Goal: Navigation & Orientation: Find specific page/section

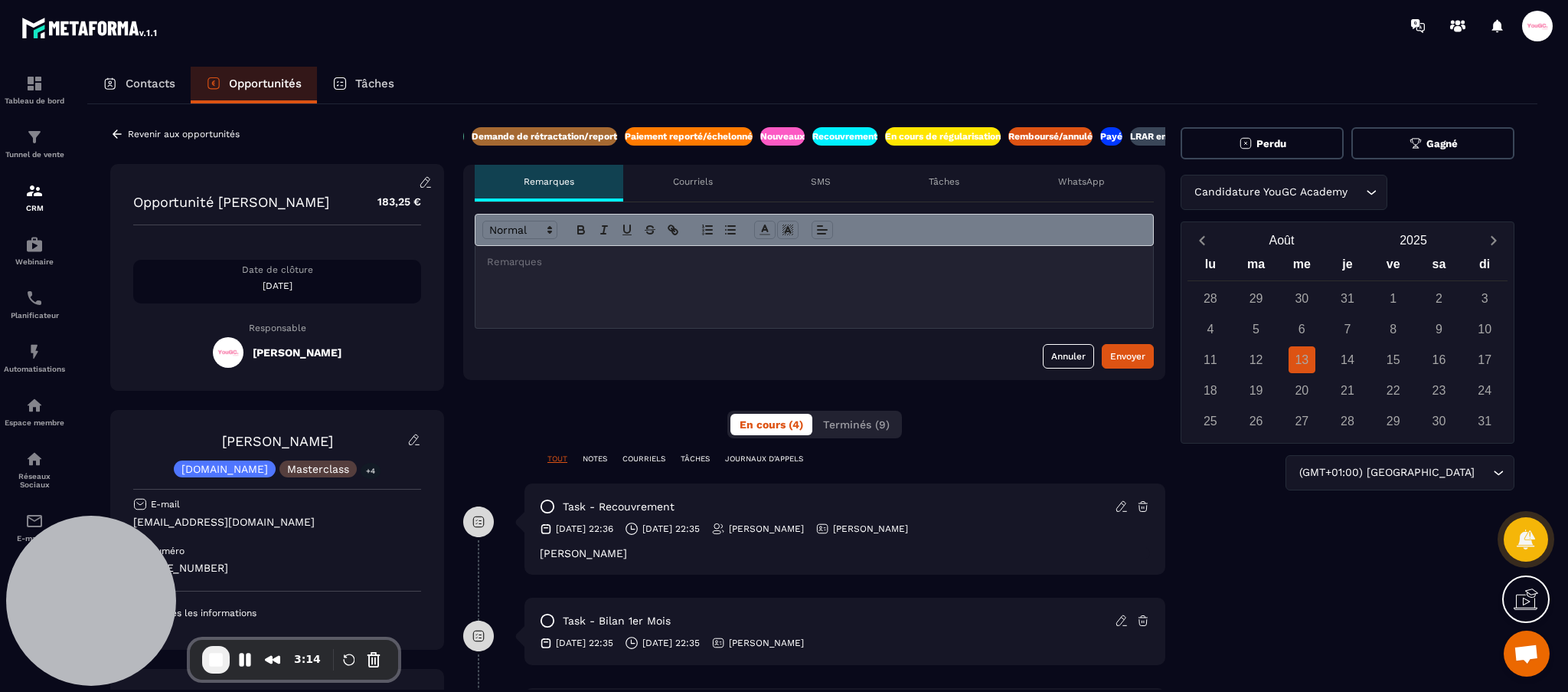
scroll to position [0, 338]
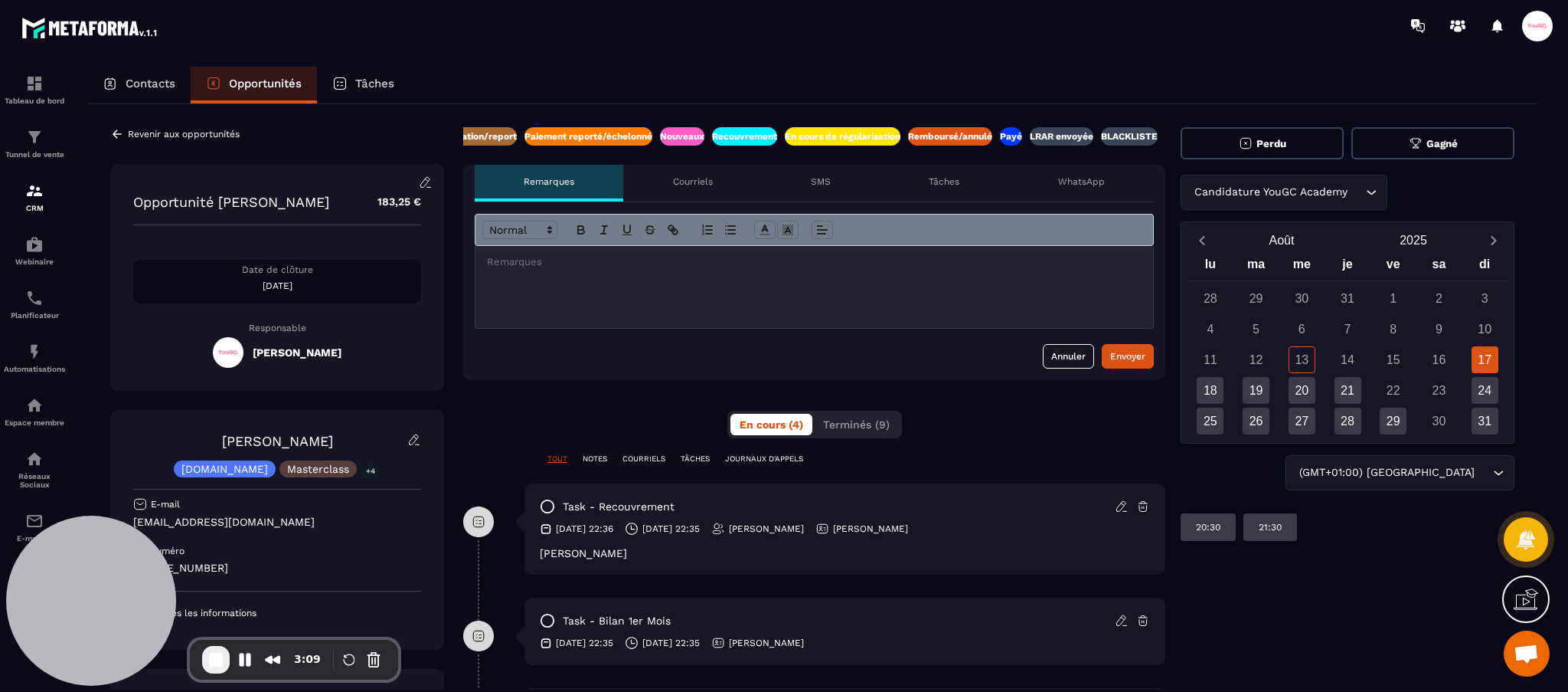
click at [138, 140] on div "Revenir aux opportunités Opportunité [PERSON_NAME] 183,25 € Date de clôture [DA…" at bounding box center [276, 448] width 334 height 640
click at [138, 132] on p "Revenir aux opportunités" at bounding box center [183, 133] width 112 height 11
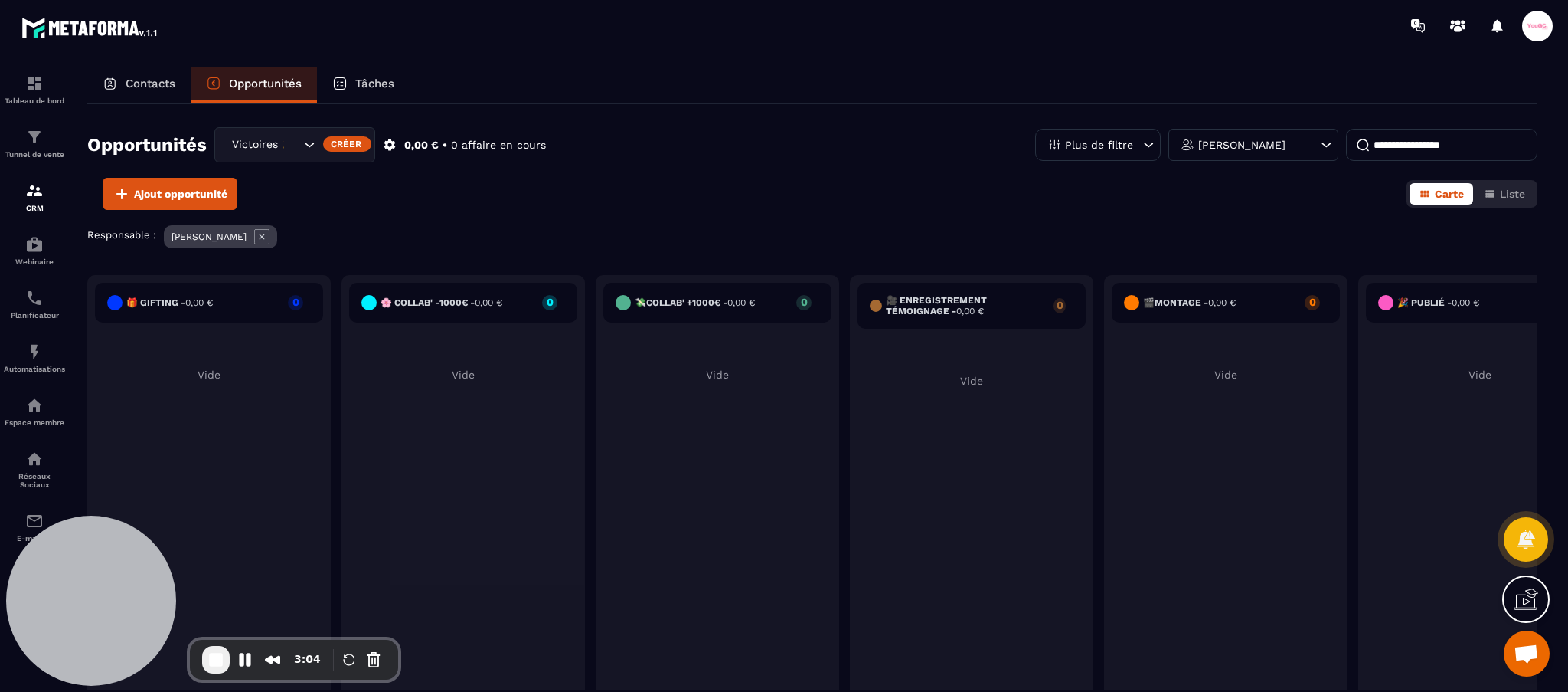
click at [135, 84] on p "Contacts" at bounding box center [150, 84] width 50 height 14
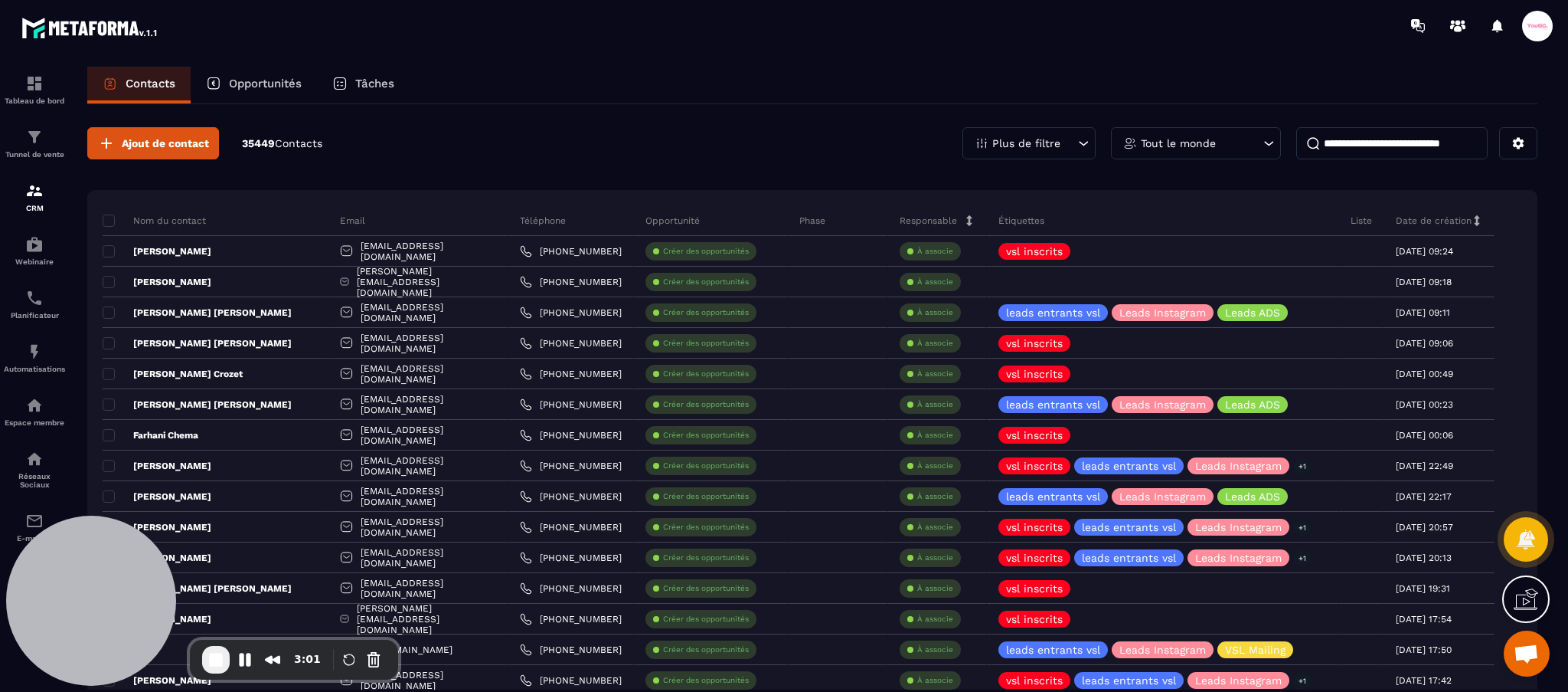
click at [264, 89] on p "Opportunités" at bounding box center [265, 84] width 73 height 14
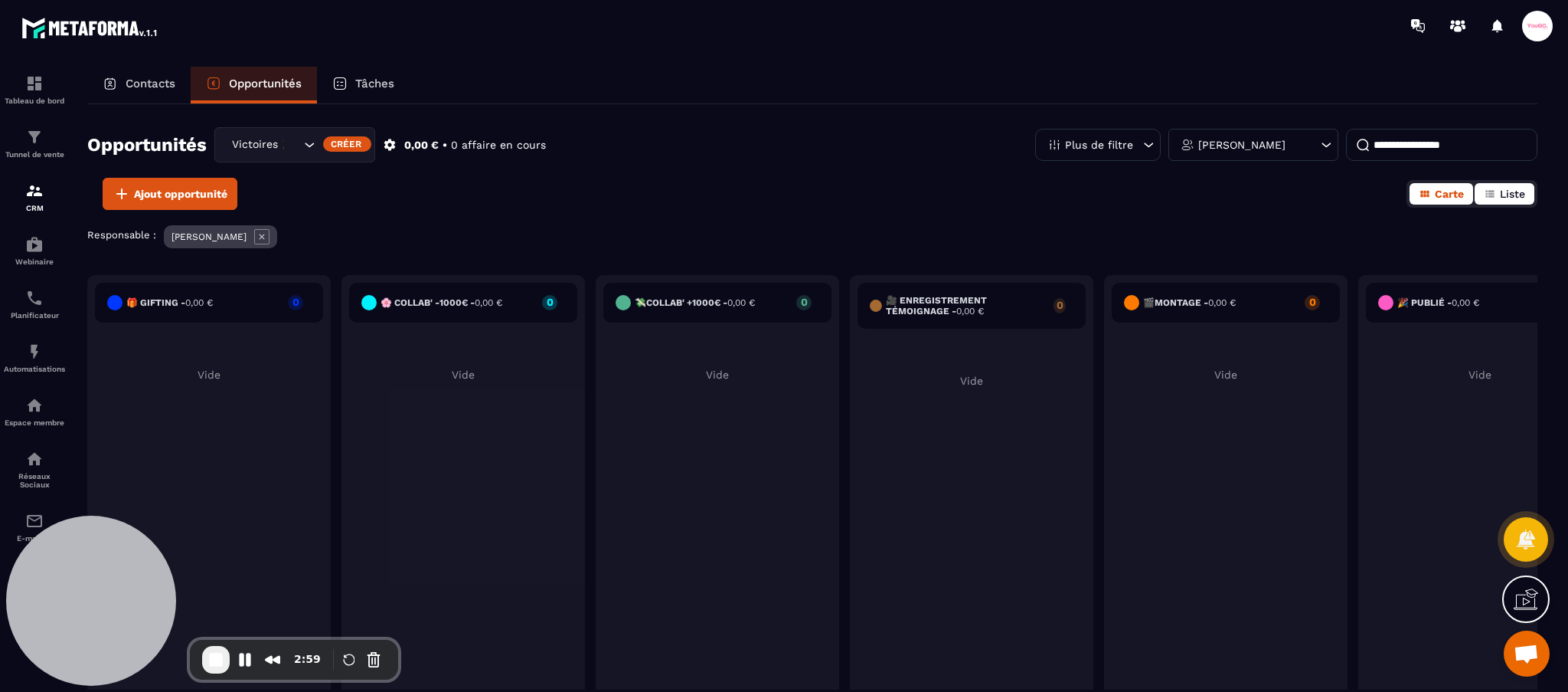
click at [1512, 188] on span "Liste" at bounding box center [1513, 194] width 25 height 13
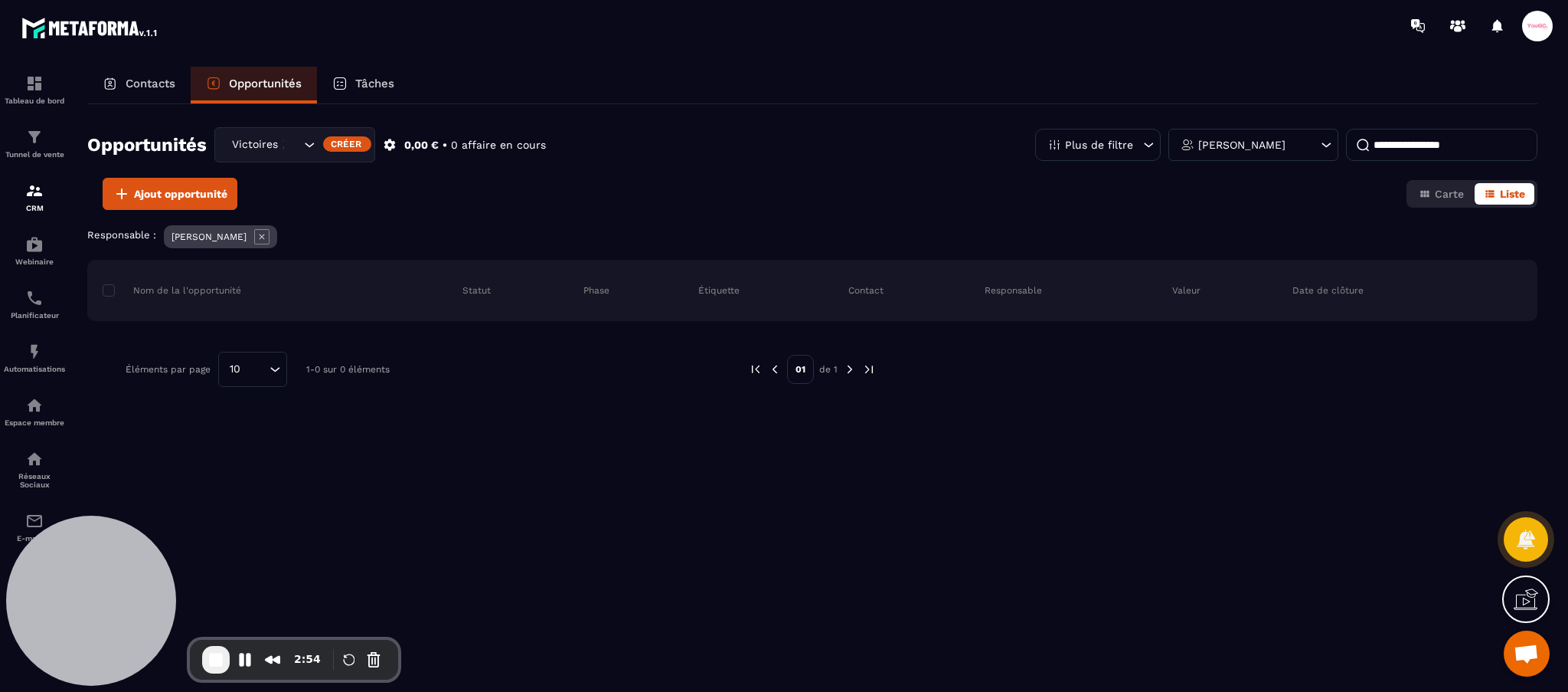
click at [275, 150] on div "Victoires 🎉" at bounding box center [264, 144] width 75 height 17
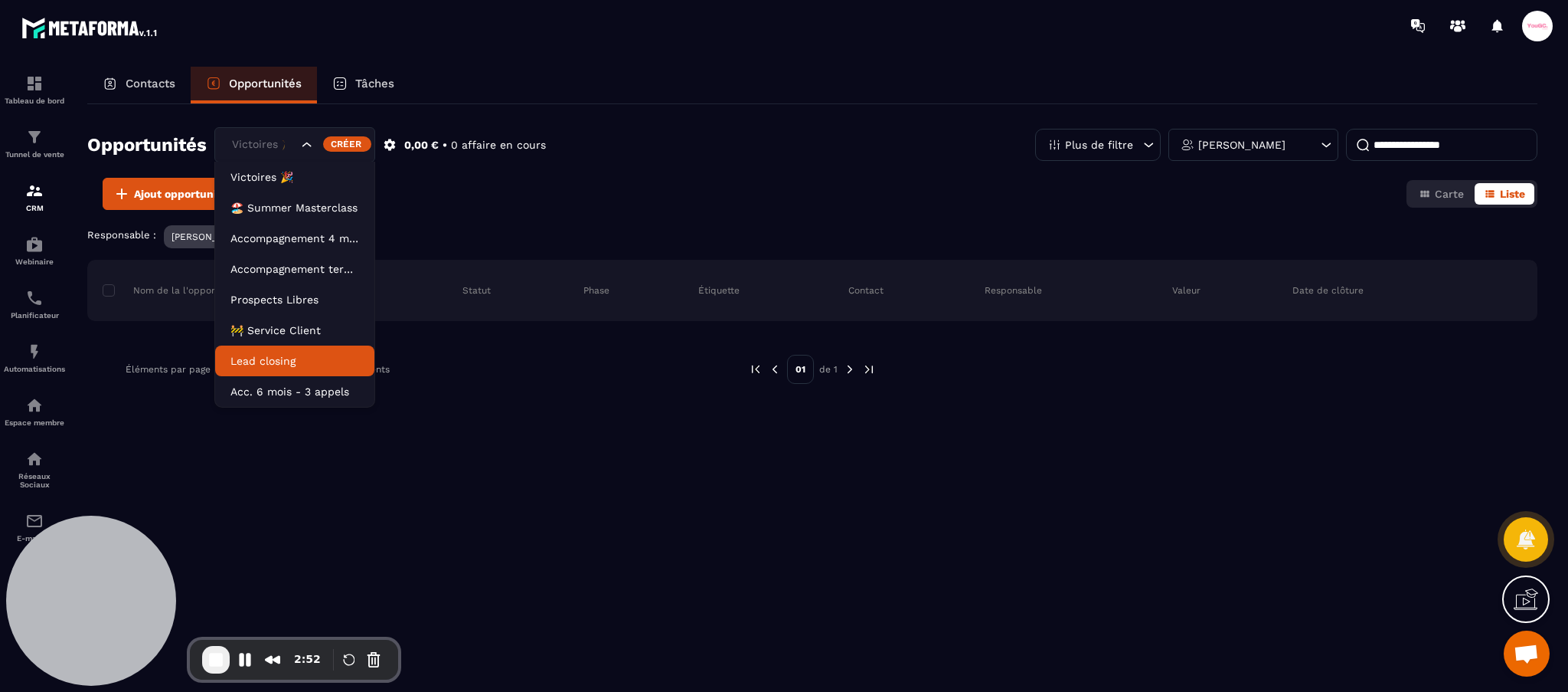
click at [251, 351] on li "Lead closing" at bounding box center [295, 360] width 160 height 30
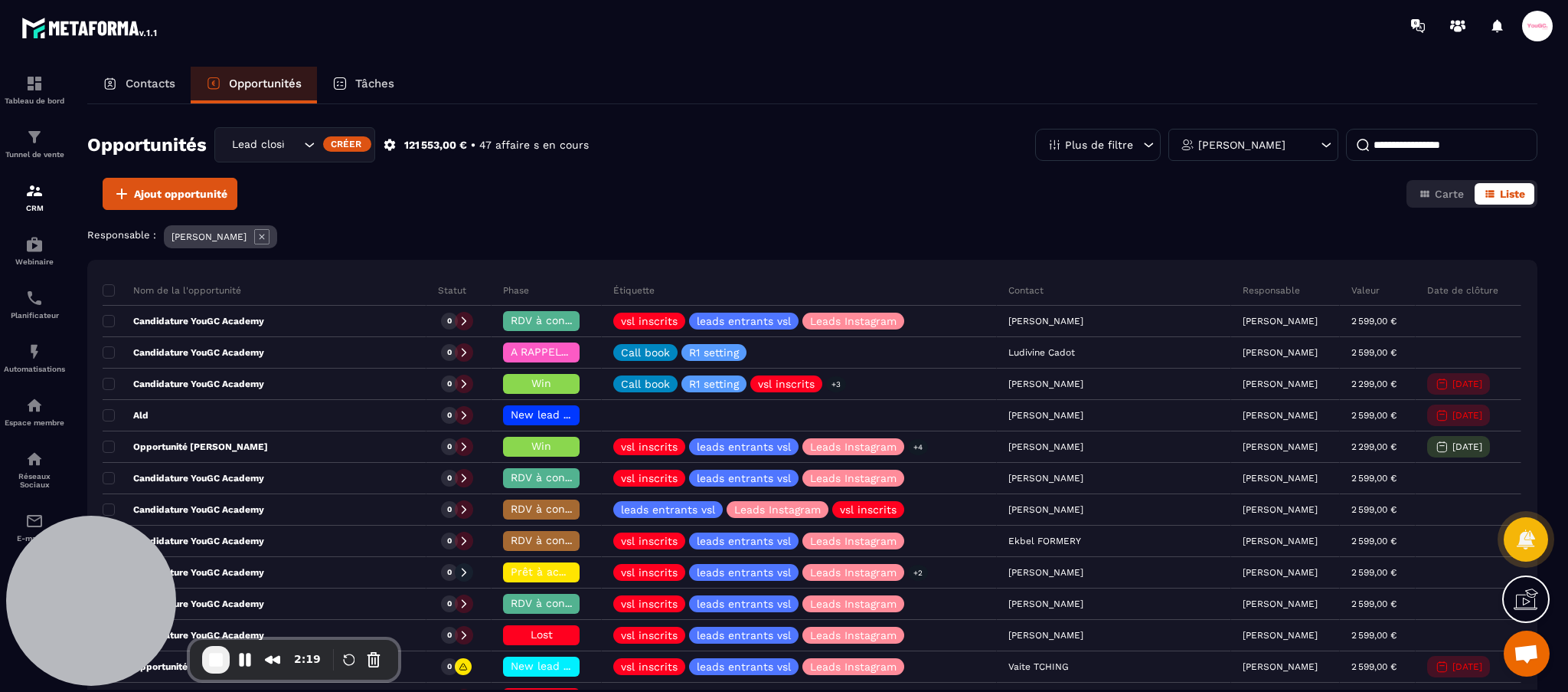
click at [369, 73] on div "Tâches" at bounding box center [363, 85] width 92 height 37
